Goal: Information Seeking & Learning: Learn about a topic

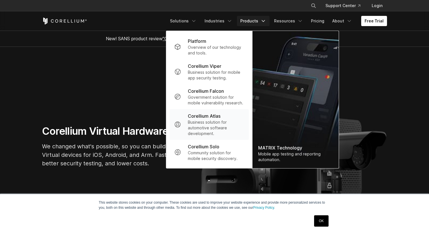
click at [208, 126] on p "Business solution for automotive software development." at bounding box center [216, 128] width 57 height 17
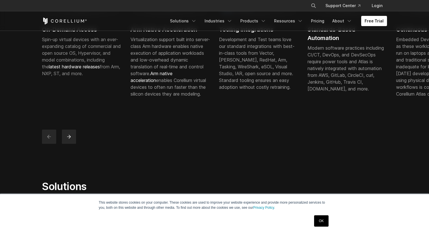
scroll to position [244, 0]
click at [277, 56] on div "Development and Test teams love our standard integrations with best-in-class to…" at bounding box center [259, 63] width 80 height 55
click at [72, 144] on button "next" at bounding box center [69, 136] width 14 height 14
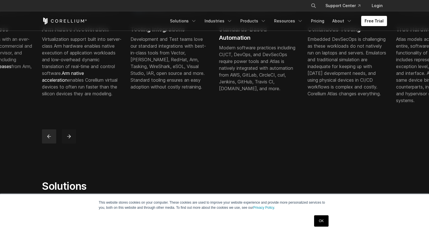
click at [72, 144] on button "next" at bounding box center [69, 136] width 14 height 14
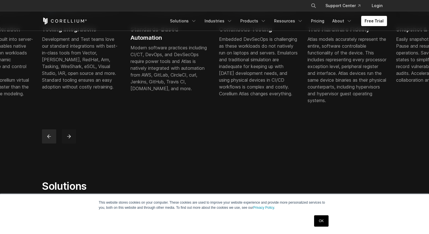
click at [72, 144] on button "next" at bounding box center [69, 136] width 14 height 14
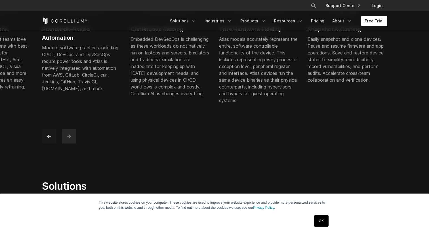
click at [51, 139] on icon "previous" at bounding box center [49, 137] width 6 height 6
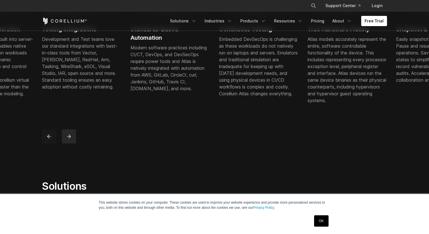
click at [51, 139] on icon "previous" at bounding box center [49, 137] width 6 height 6
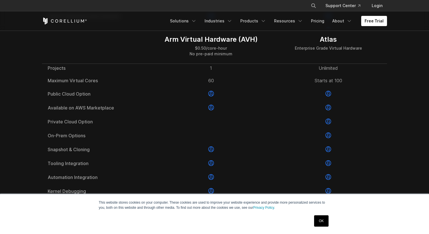
scroll to position [806, 0]
